Goal: Task Accomplishment & Management: Use online tool/utility

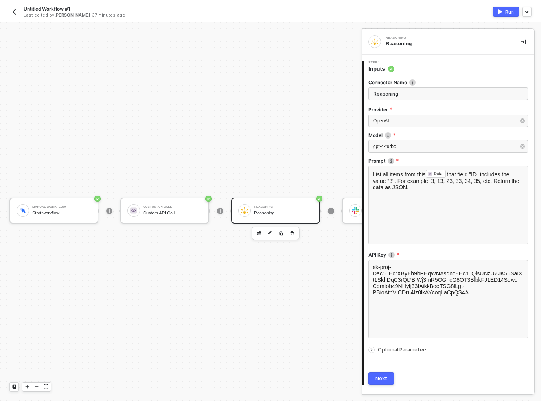
click at [523, 42] on button "button" at bounding box center [522, 41] width 9 height 9
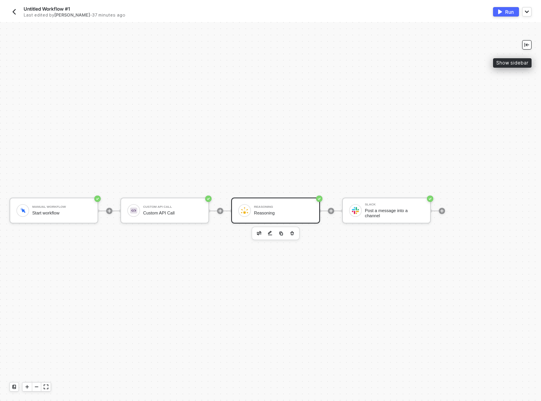
click at [523, 42] on button "button" at bounding box center [526, 44] width 9 height 9
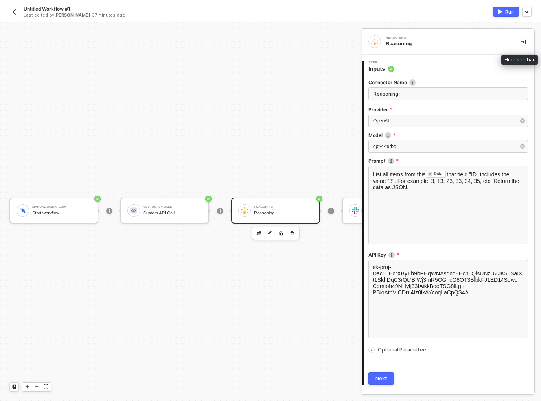
click at [521, 39] on icon "icon-collapse-right" at bounding box center [523, 41] width 5 height 5
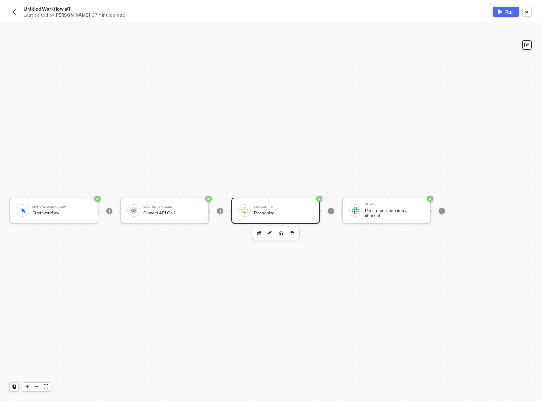
click at [524, 45] on button "button" at bounding box center [526, 44] width 9 height 9
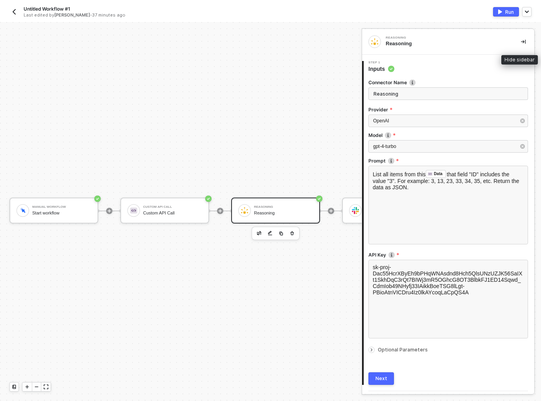
click at [522, 42] on button "button" at bounding box center [522, 41] width 9 height 9
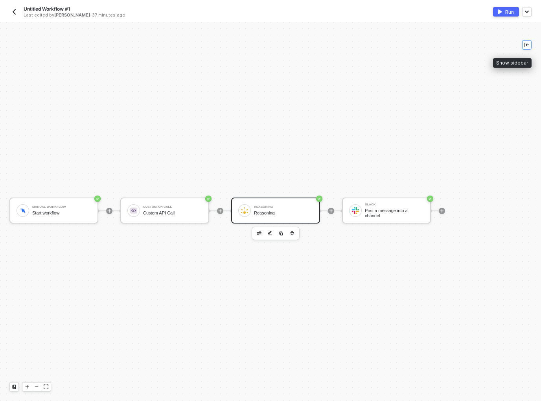
click at [522, 46] on button "button" at bounding box center [526, 44] width 9 height 9
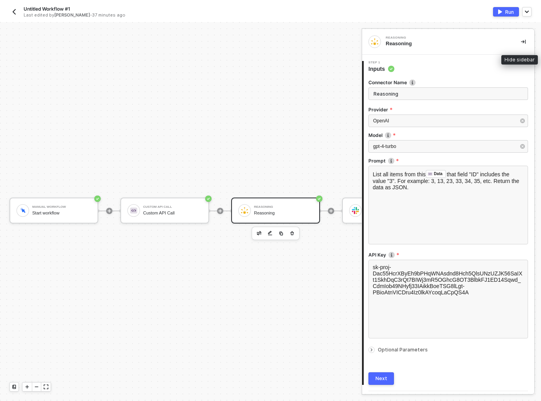
click at [521, 42] on icon "icon-collapse-right" at bounding box center [523, 41] width 5 height 5
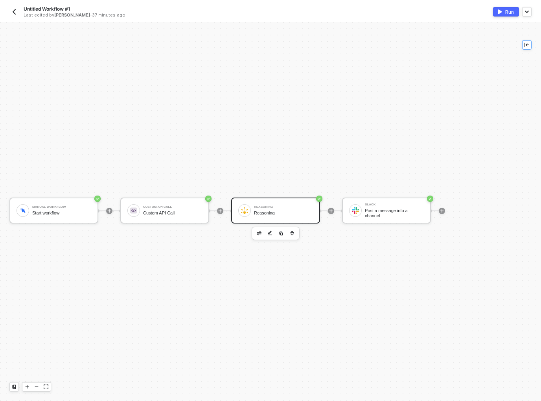
click at [523, 43] on button "button" at bounding box center [526, 44] width 9 height 9
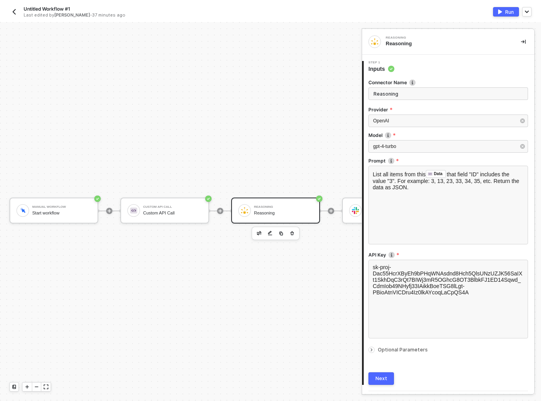
click at [350, 231] on div at bounding box center [331, 210] width 105 height 61
click at [283, 204] on div "Reasoning Reasoning" at bounding box center [283, 210] width 59 height 15
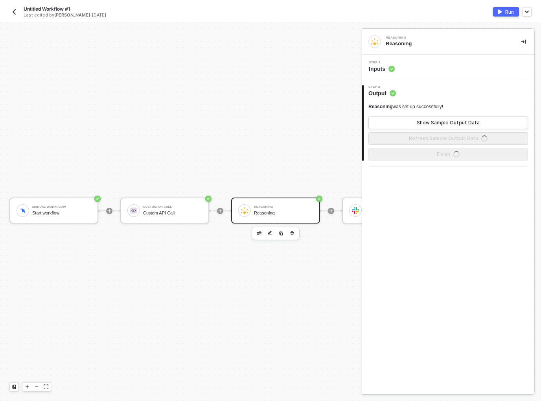
click at [262, 213] on div "Reasoning" at bounding box center [283, 212] width 59 height 5
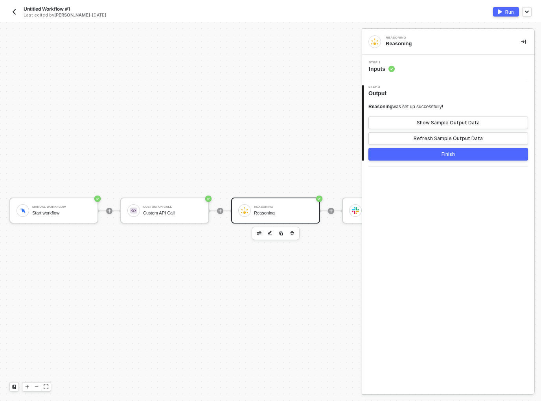
click at [415, 78] on div "Step 1 Inputs" at bounding box center [448, 67] width 172 height 24
click at [412, 75] on div "Step 1 Inputs" at bounding box center [448, 67] width 172 height 24
click at [402, 69] on div "Step 1 Inputs" at bounding box center [449, 67] width 170 height 12
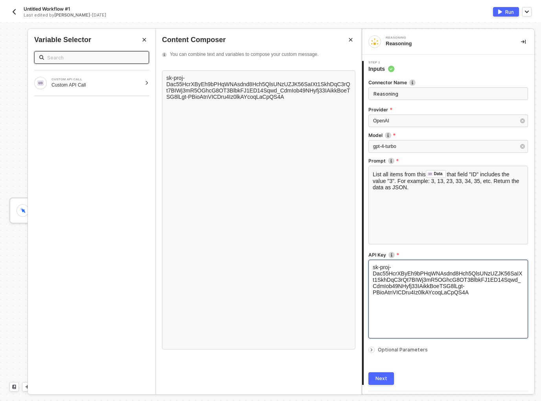
click at [426, 251] on label "API Key" at bounding box center [448, 254] width 160 height 7
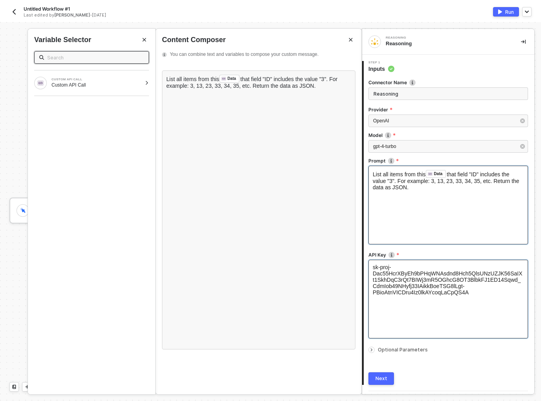
click at [409, 199] on div "List all items from this Data ﻿ that field "ID" includes the value "3". For exa…" at bounding box center [448, 204] width 160 height 79
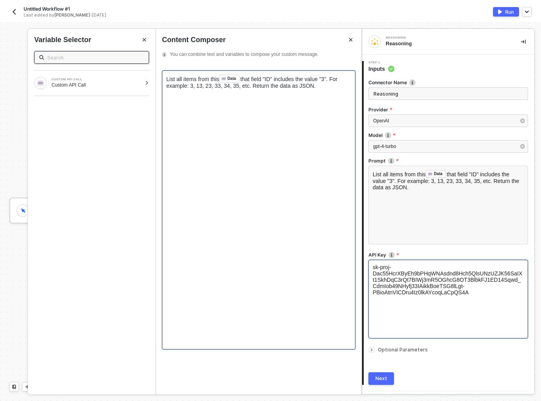
click at [254, 126] on div "List all items from this Data ﻿ that field "ID" includes the value "3". For exa…" at bounding box center [258, 209] width 193 height 279
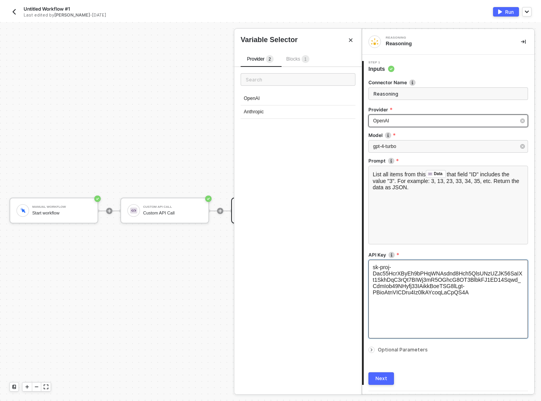
click at [414, 124] on div "OpenAI" at bounding box center [444, 120] width 142 height 7
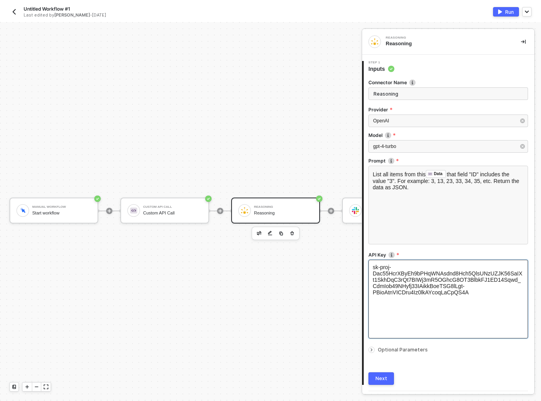
click at [412, 111] on label "Provider" at bounding box center [448, 109] width 160 height 7
click at [408, 98] on input "Reasoning" at bounding box center [448, 93] width 160 height 13
click at [405, 96] on input "Reasoning" at bounding box center [448, 93] width 160 height 13
click at [411, 84] on img at bounding box center [412, 82] width 6 height 6
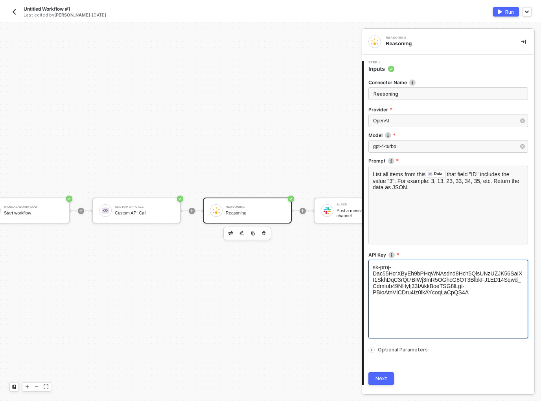
scroll to position [0, 137]
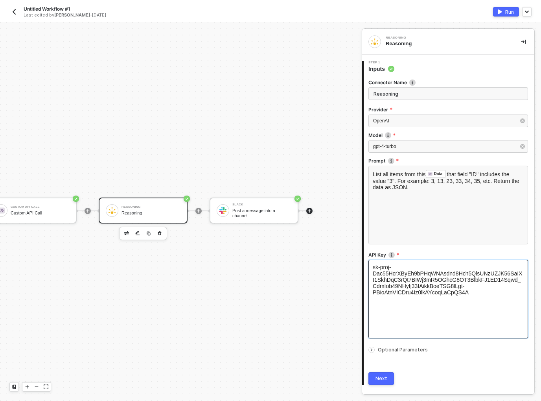
click at [307, 211] on icon "icon-play" at bounding box center [309, 210] width 5 height 5
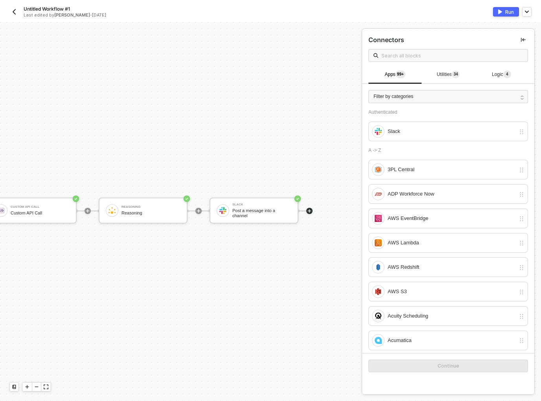
drag, startPoint x: 531, startPoint y: 116, endPoint x: 531, endPoint y: 120, distance: 4.3
click at [531, 120] on div "Authenticated Slack A -> Z 3PL Central ADP Workforce Now AWS EventBridge AWS La…" at bounding box center [448, 231] width 172 height 244
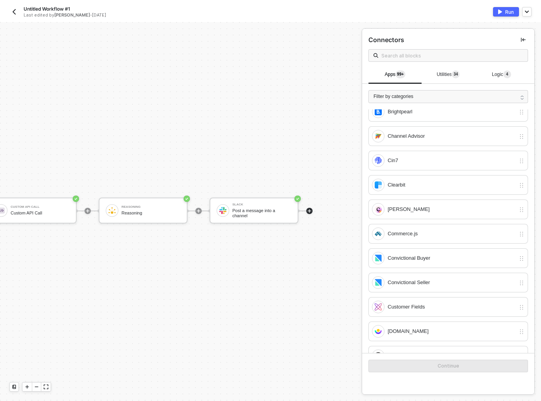
scroll to position [616, 0]
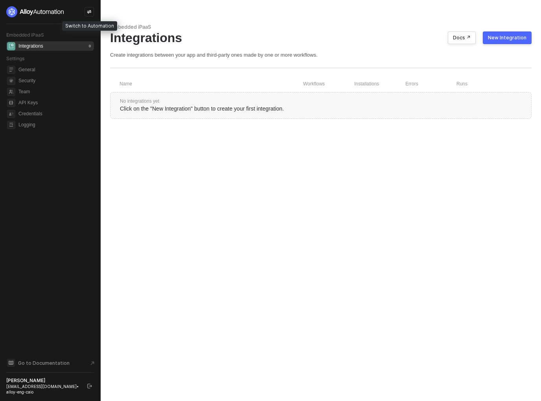
click at [87, 11] on icon "icon-swap" at bounding box center [89, 11] width 5 height 5
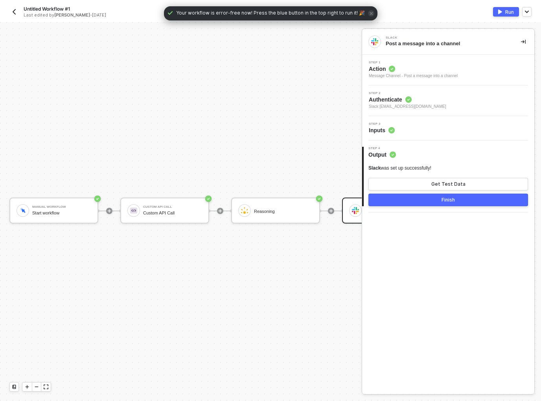
scroll to position [3, 0]
click at [526, 41] on button "button" at bounding box center [522, 41] width 9 height 9
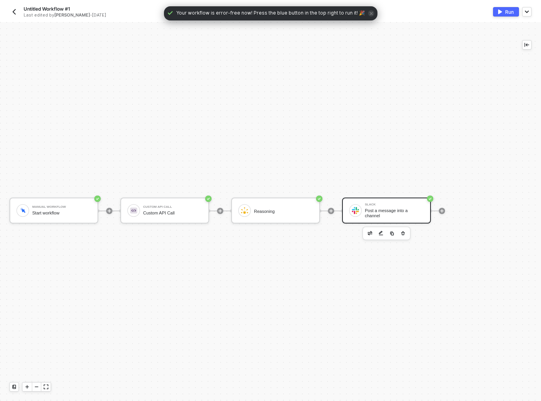
scroll to position [0, 0]
click at [526, 46] on icon "icon-collapse-left" at bounding box center [526, 44] width 5 height 5
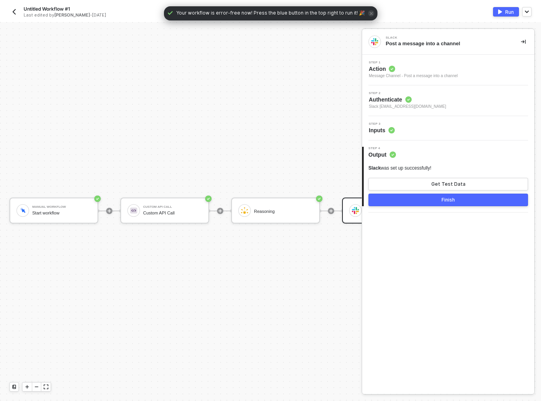
click at [408, 4] on div "Untitled Workflow #1 Last edited by Caio Augusto - 2 days ago Run" at bounding box center [270, 11] width 522 height 22
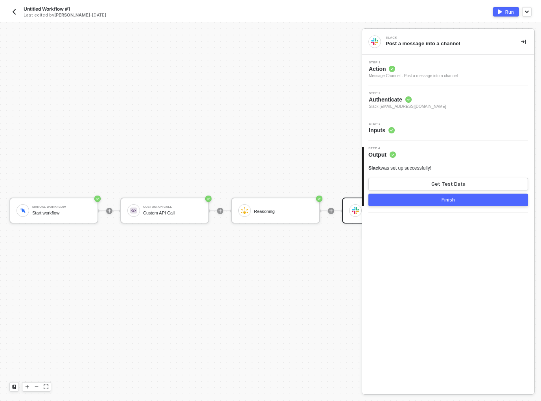
click at [385, 10] on div "Run" at bounding box center [400, 11] width 261 height 9
click at [424, 15] on div "Run" at bounding box center [400, 11] width 261 height 9
click at [524, 39] on icon "icon-collapse-right" at bounding box center [523, 41] width 5 height 5
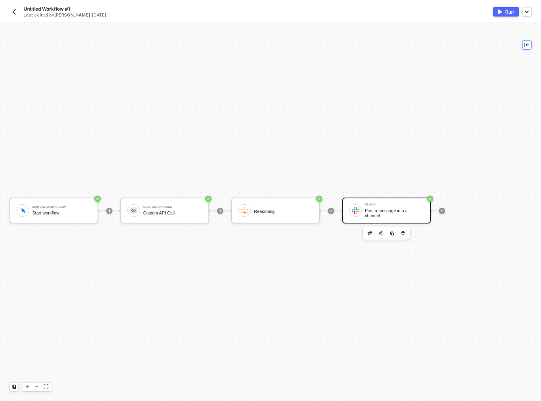
click at [526, 48] on button "button" at bounding box center [526, 44] width 9 height 9
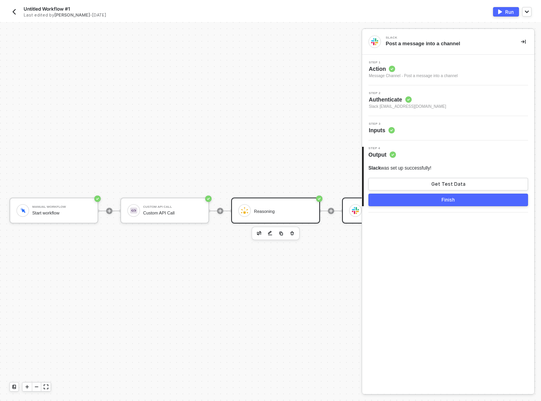
click at [263, 212] on div "Reasoning" at bounding box center [283, 211] width 59 height 5
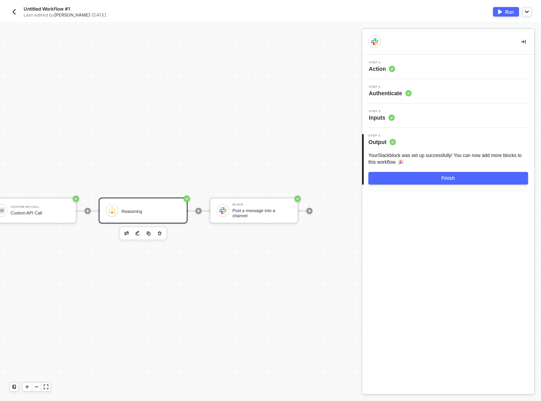
scroll to position [0, 136]
click at [257, 186] on div at bounding box center [309, 210] width 105 height 61
click at [227, 219] on div "Slack Post a message into a channel" at bounding box center [253, 210] width 89 height 26
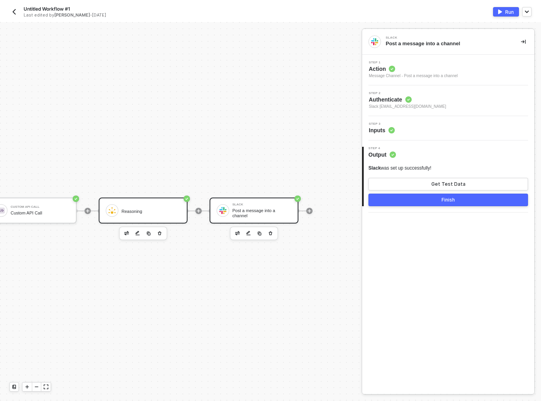
click at [147, 210] on div "Reasoning" at bounding box center [150, 211] width 59 height 5
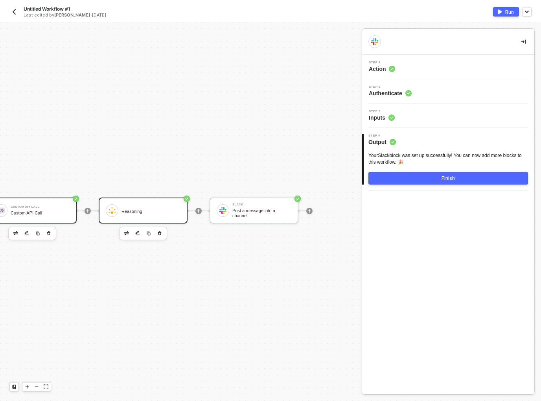
click at [50, 209] on div "Custom API Call Custom API Call" at bounding box center [40, 210] width 59 height 15
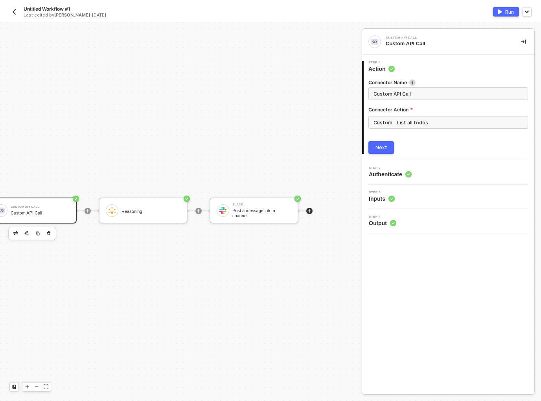
click at [308, 209] on div at bounding box center [309, 211] width 6 height 6
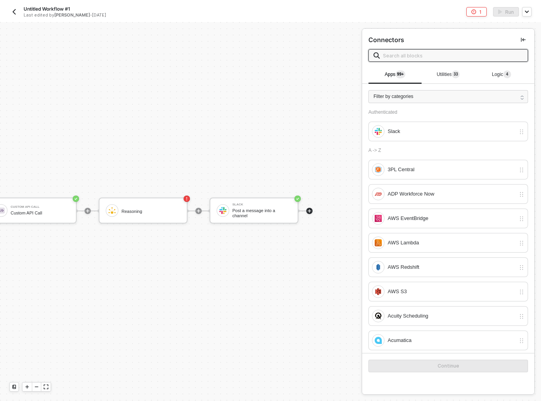
click at [440, 59] on input "text" at bounding box center [453, 55] width 140 height 9
click at [443, 72] on span "Utilities 3 3" at bounding box center [448, 75] width 23 height 6
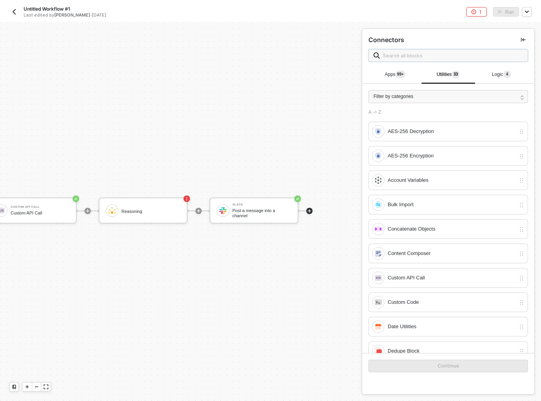
click at [430, 59] on input "text" at bounding box center [453, 55] width 140 height 9
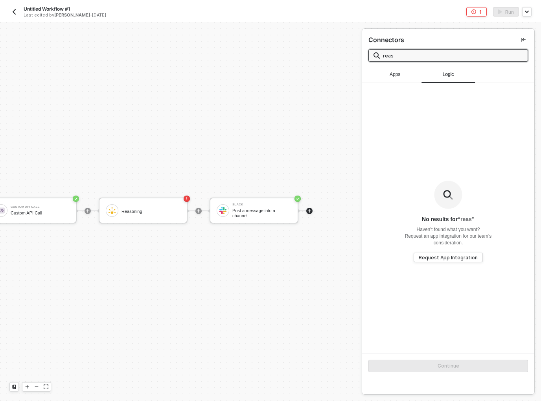
type input "reas"
click at [525, 42] on button "button" at bounding box center [522, 39] width 9 height 9
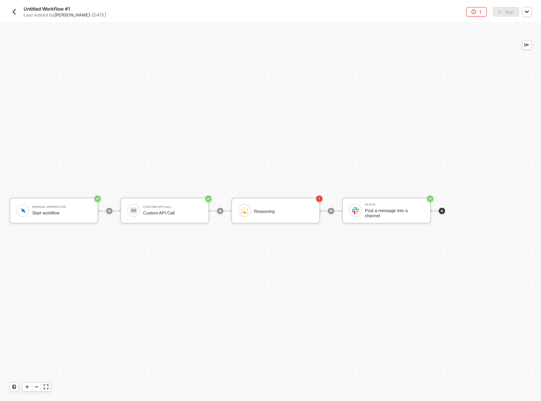
scroll to position [0, 0]
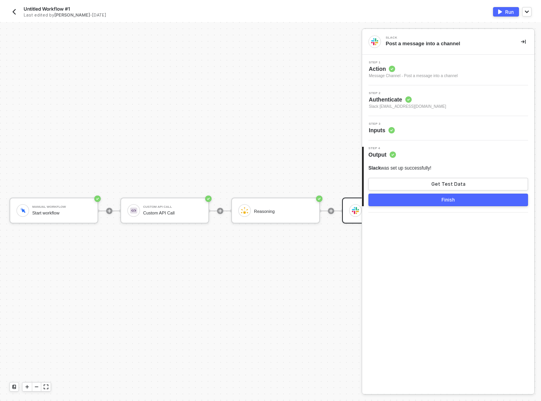
scroll to position [3, 0]
